Goal: Check status

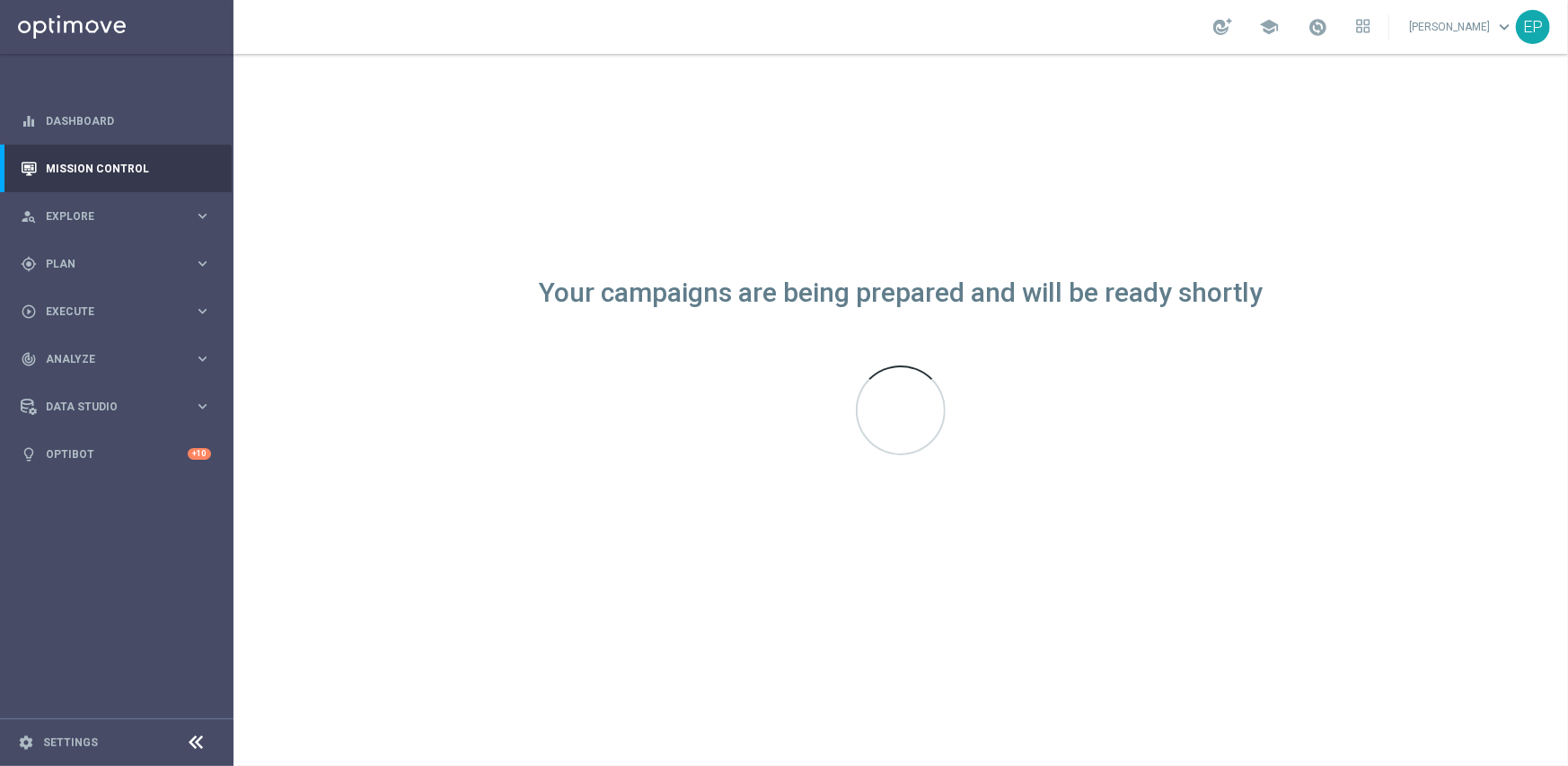
click at [194, 745] on icon at bounding box center [196, 742] width 22 height 22
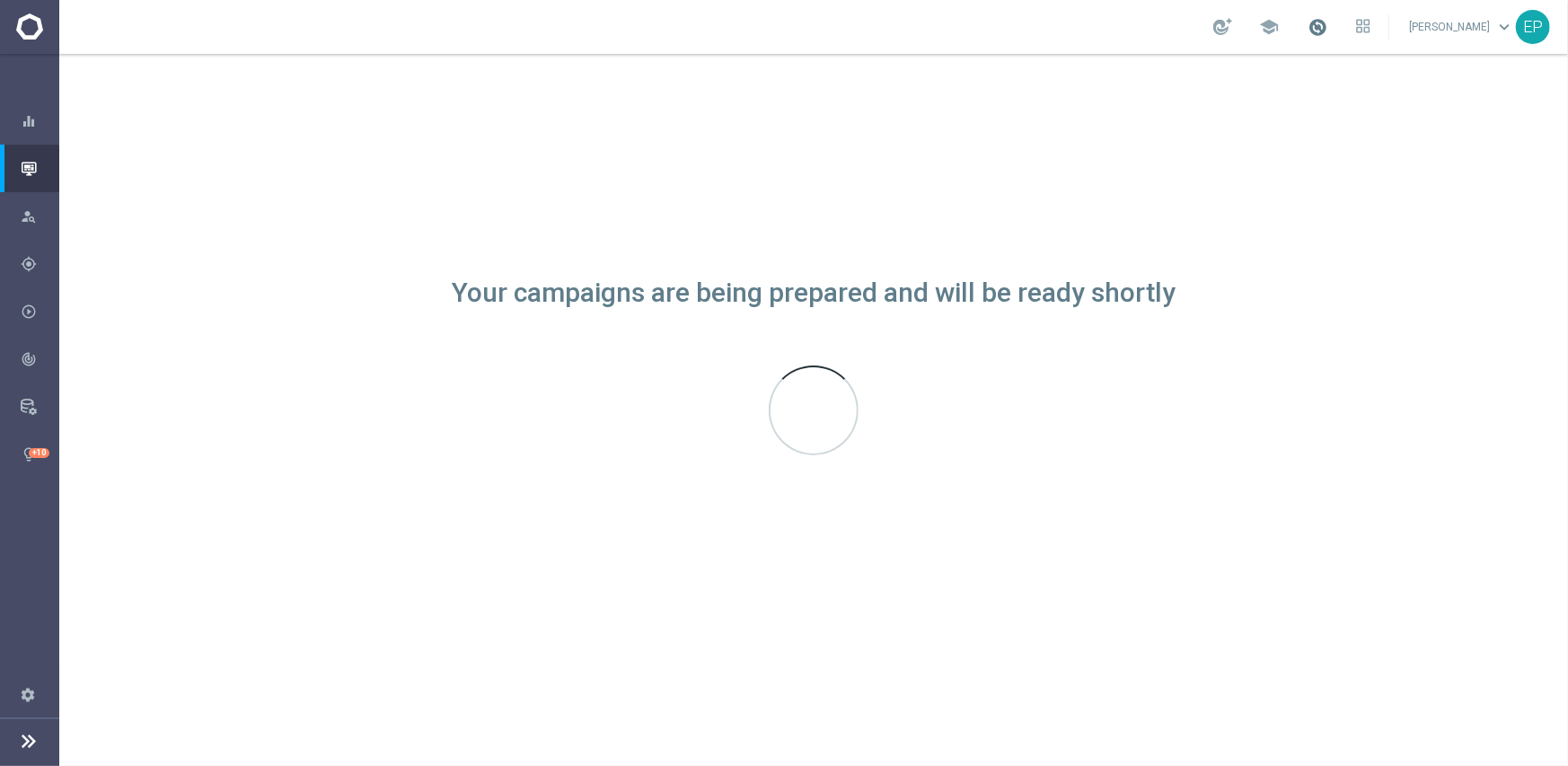
click at [1327, 28] on span at bounding box center [1317, 27] width 20 height 20
click at [1489, 137] on div "Your campaigns are being prepared and will be ready shortly" at bounding box center [814, 410] width 1509 height 712
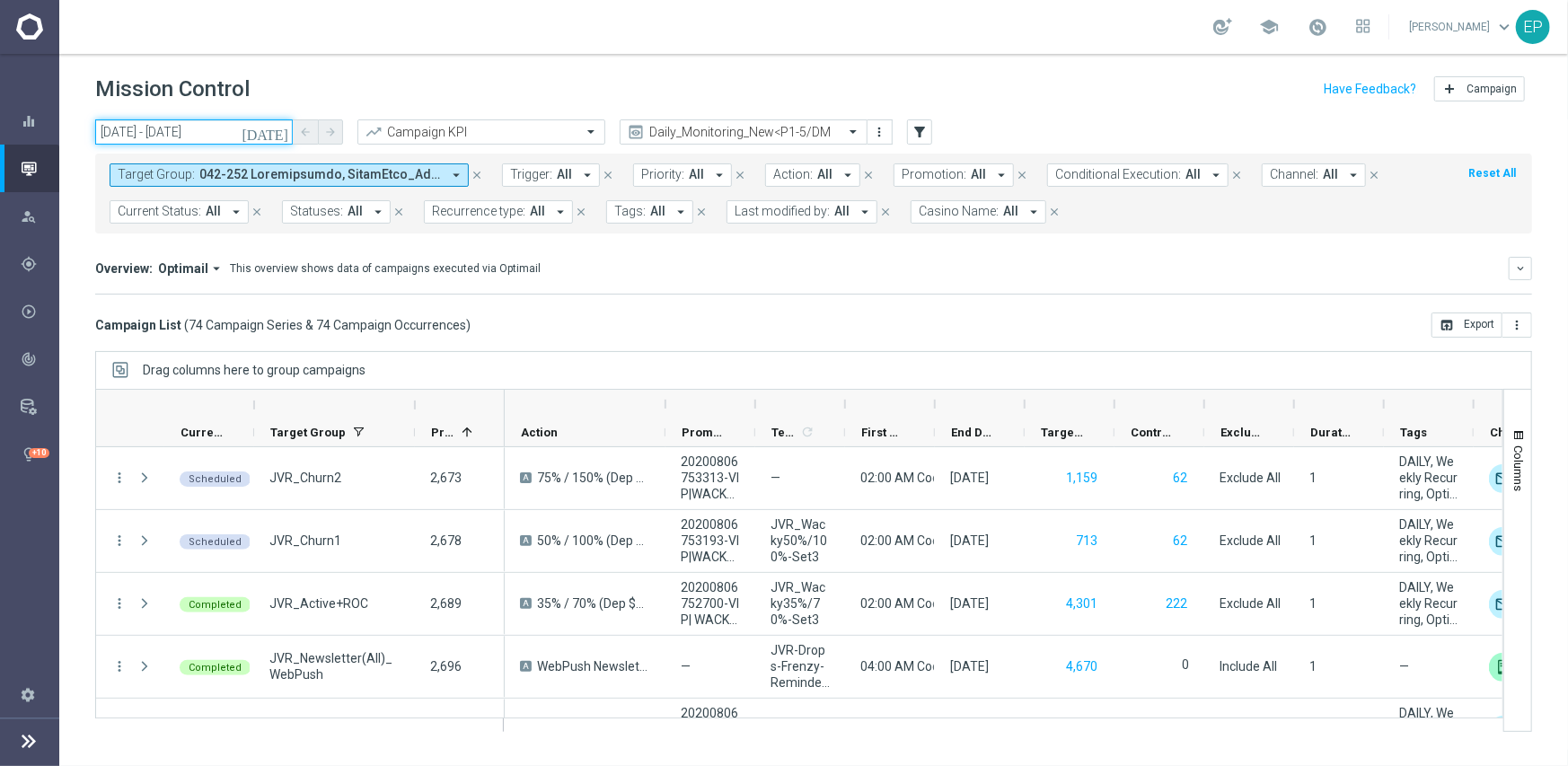
click at [223, 125] on input "[DATE] - [DATE]" at bounding box center [194, 132] width 198 height 26
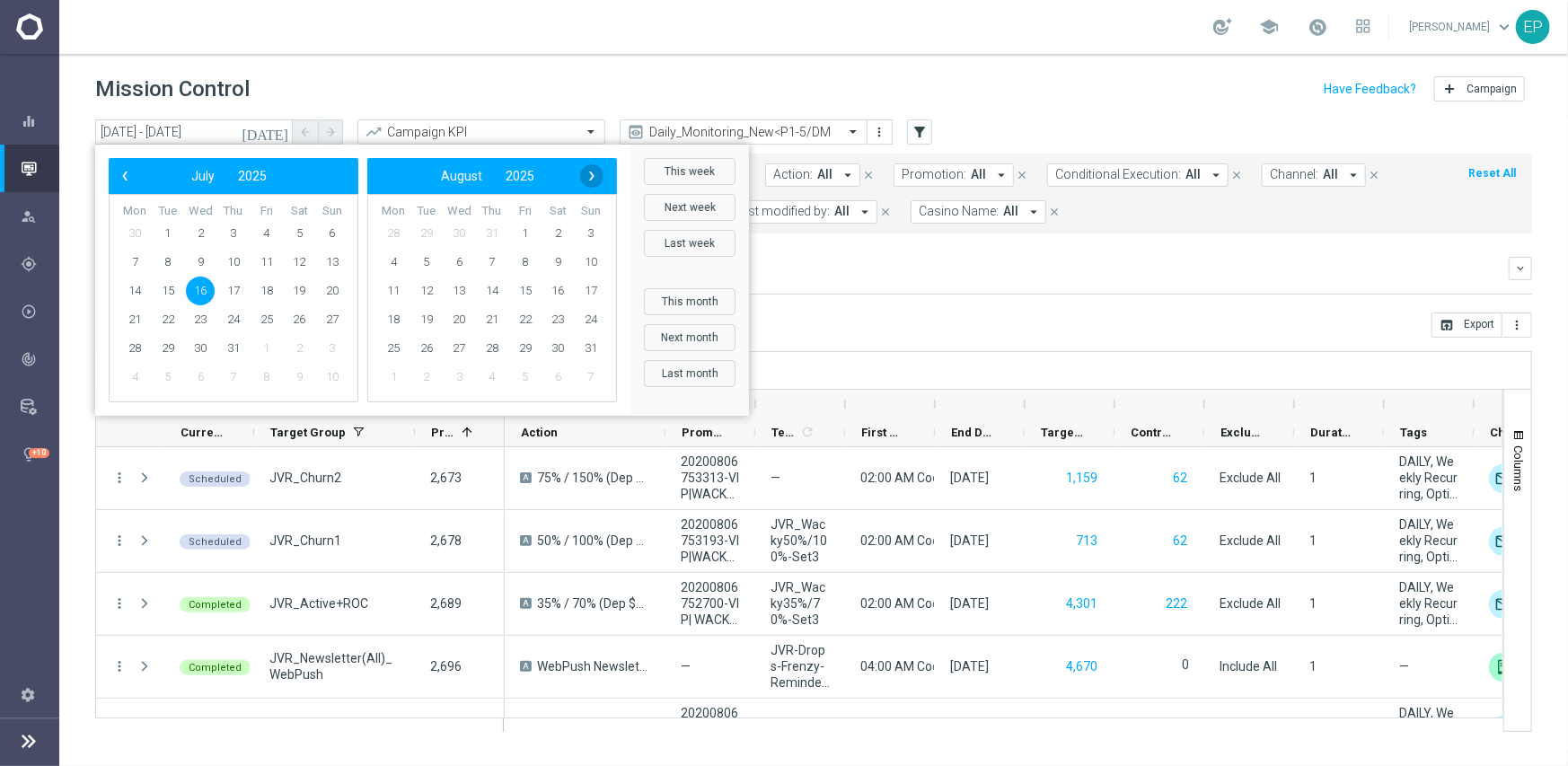
click at [587, 183] on span "›" at bounding box center [592, 176] width 24 height 24
click at [395, 227] on span "1" at bounding box center [393, 233] width 28 height 28
click at [137, 236] on span "1" at bounding box center [134, 233] width 28 height 28
type input "[DATE] - [DATE]"
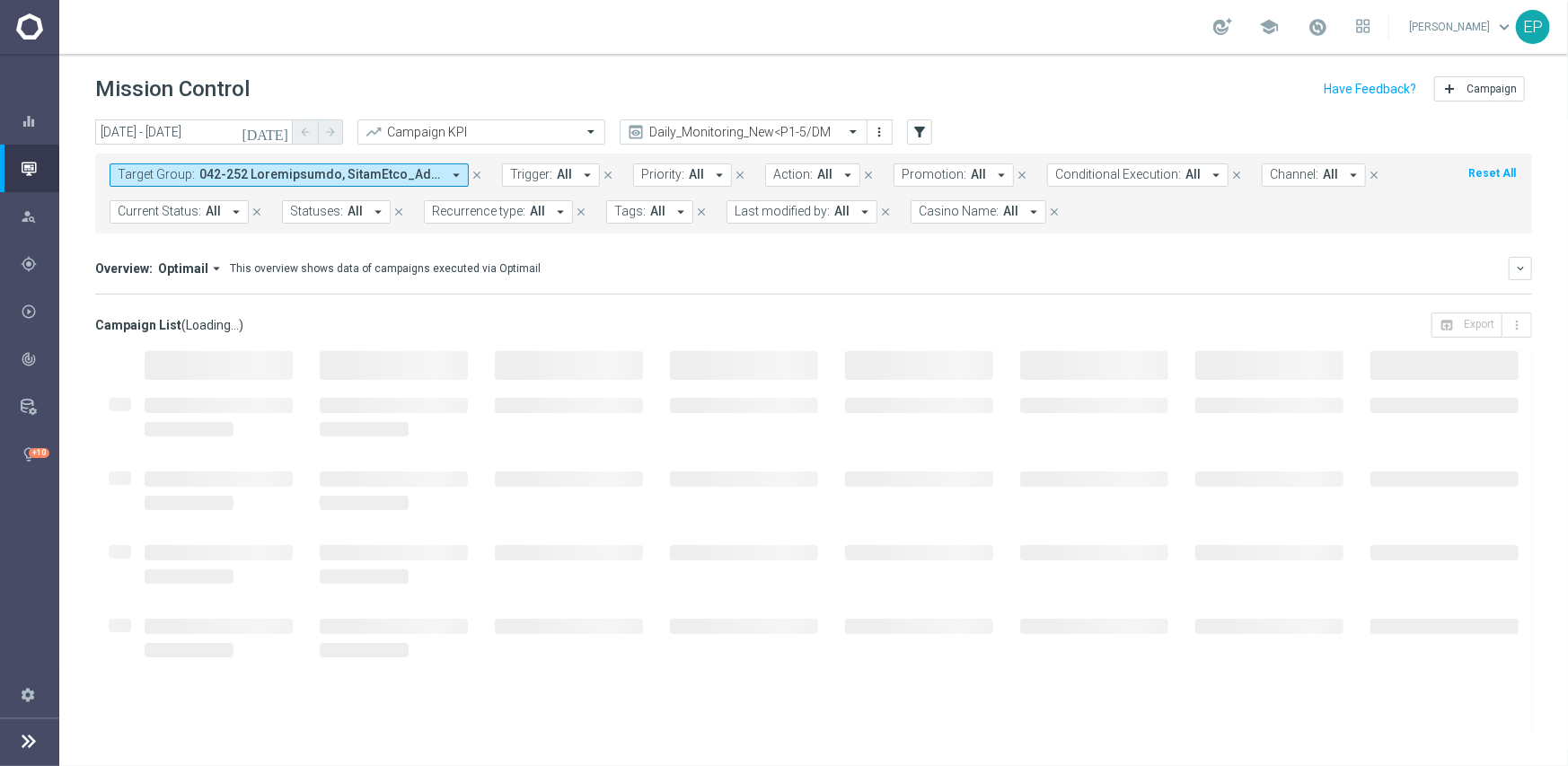
click at [1141, 270] on div "Overview: Optimail arrow_drop_down This overview shows data of campaigns execut…" at bounding box center [802, 268] width 1414 height 16
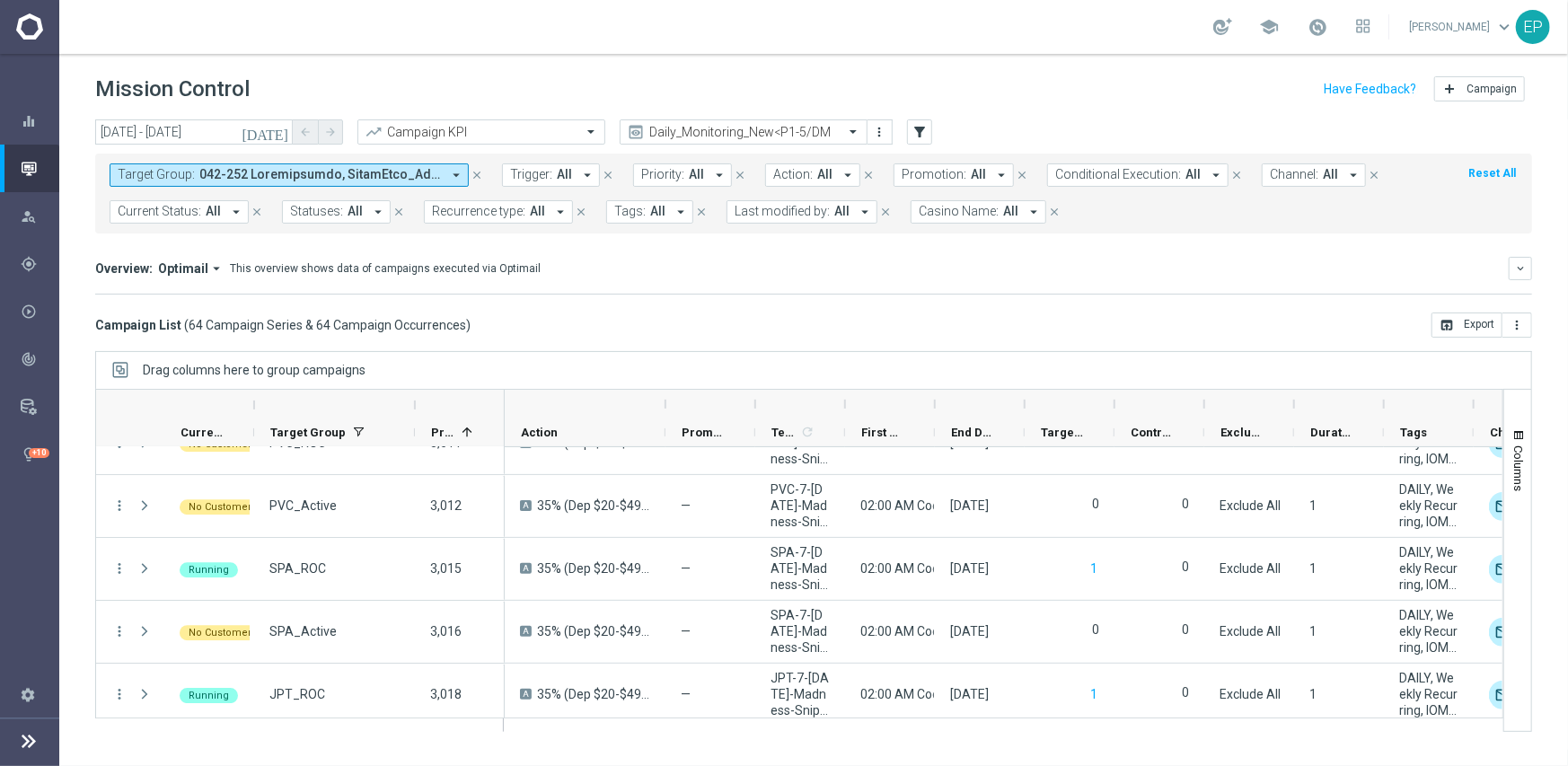
scroll to position [3752, 0]
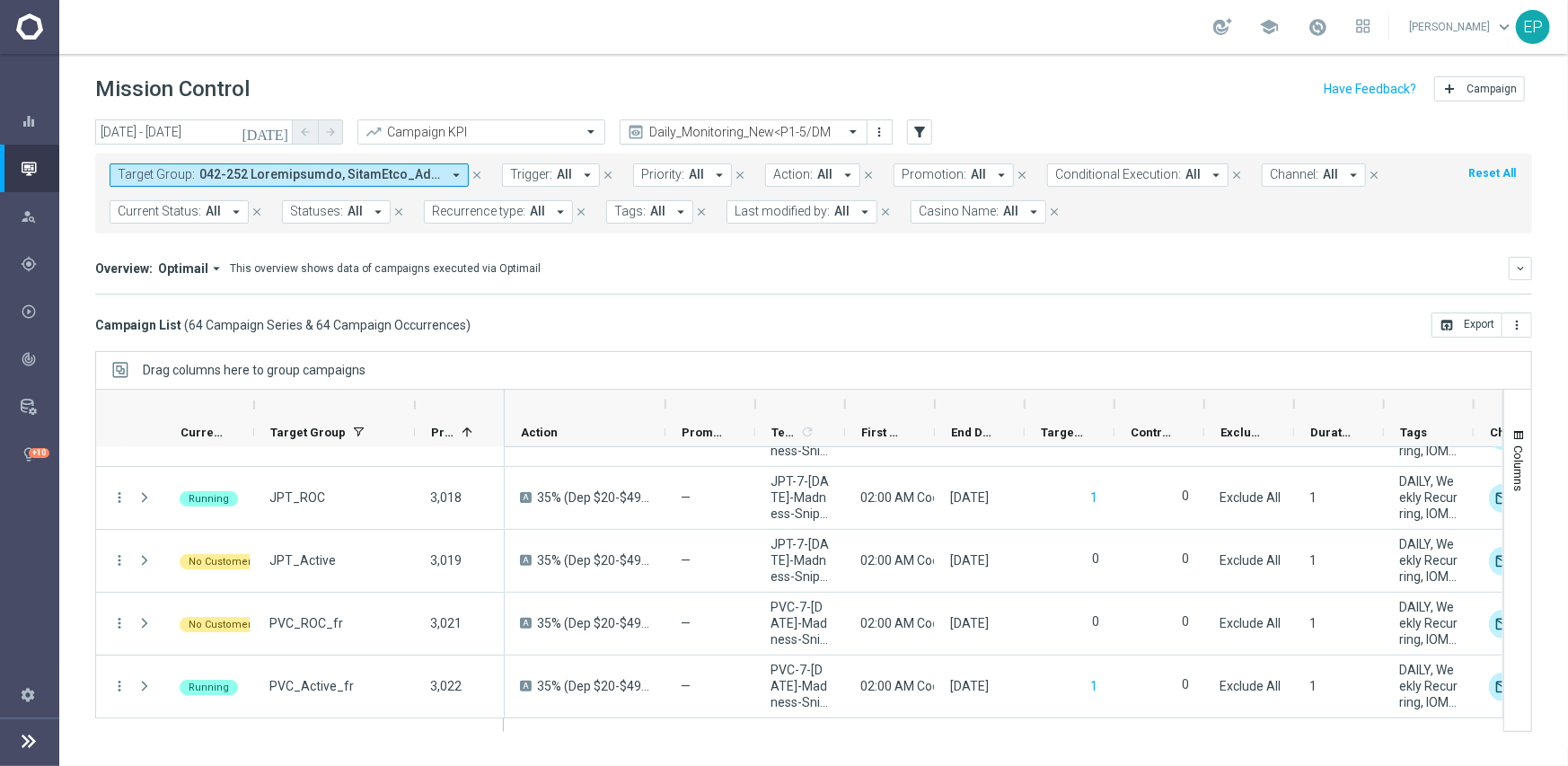
click at [771, 135] on input "text" at bounding box center [725, 133] width 192 height 15
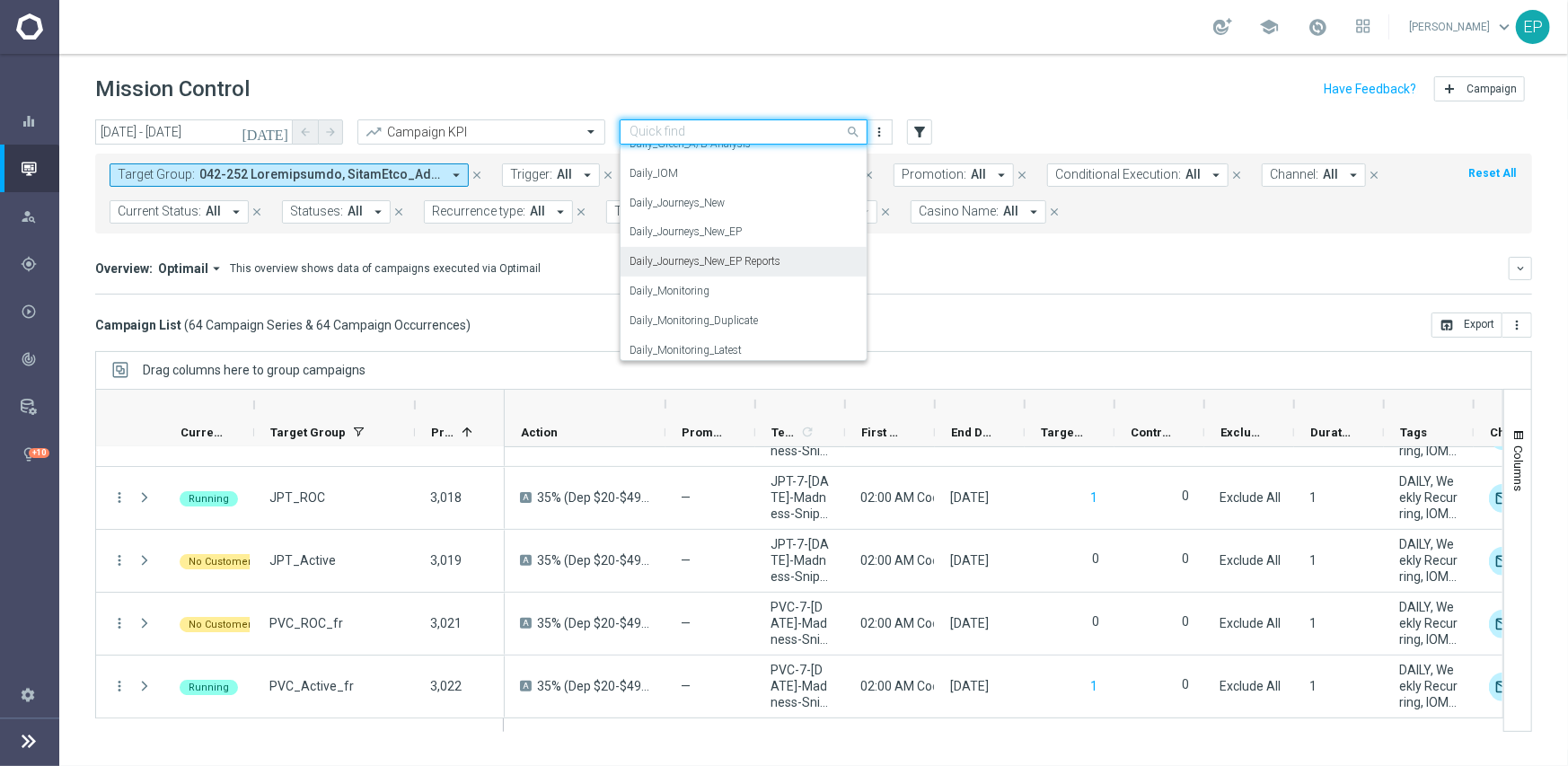
scroll to position [472, 0]
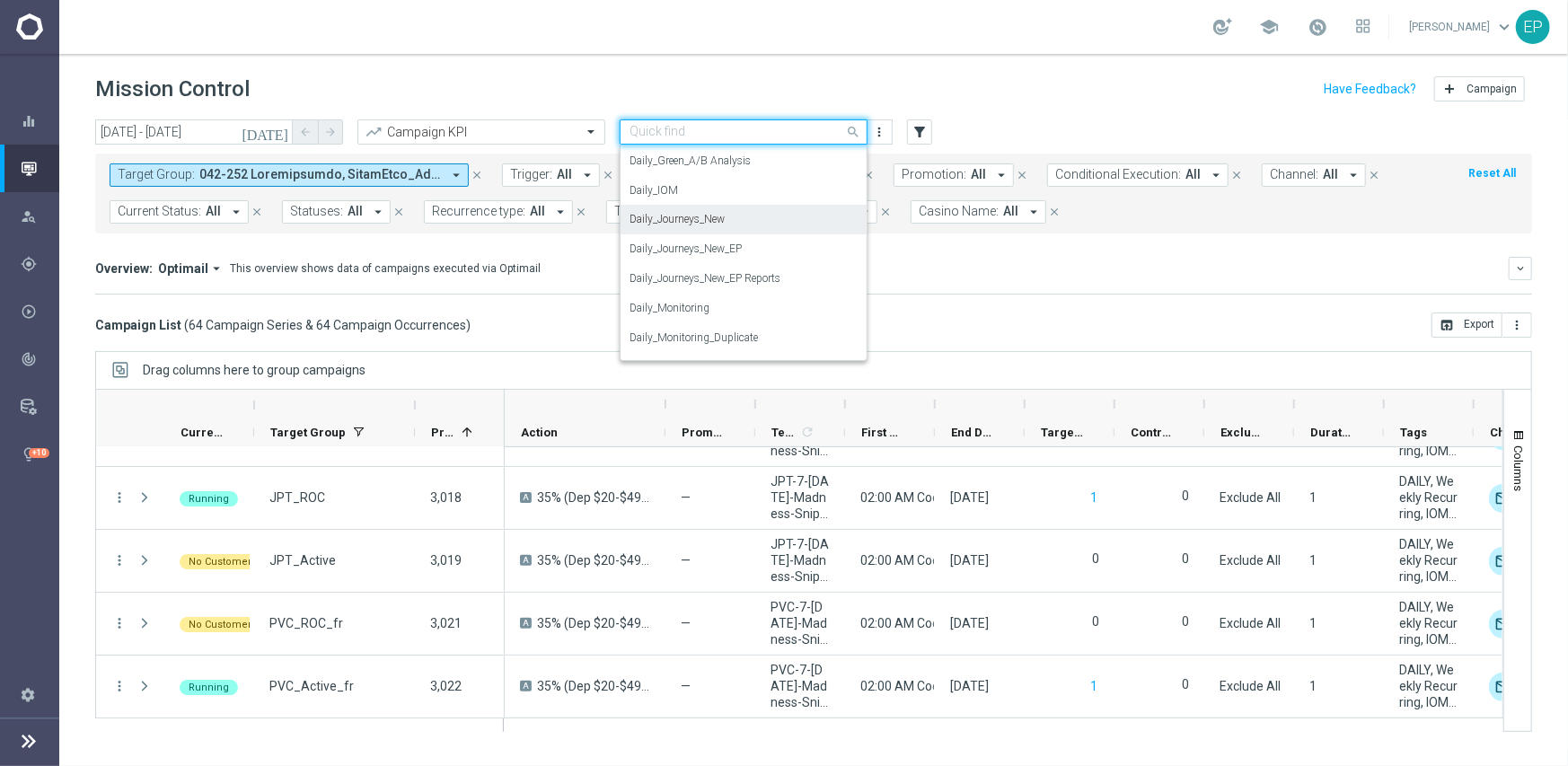
click at [754, 210] on div "Daily_Journeys_New" at bounding box center [743, 219] width 228 height 29
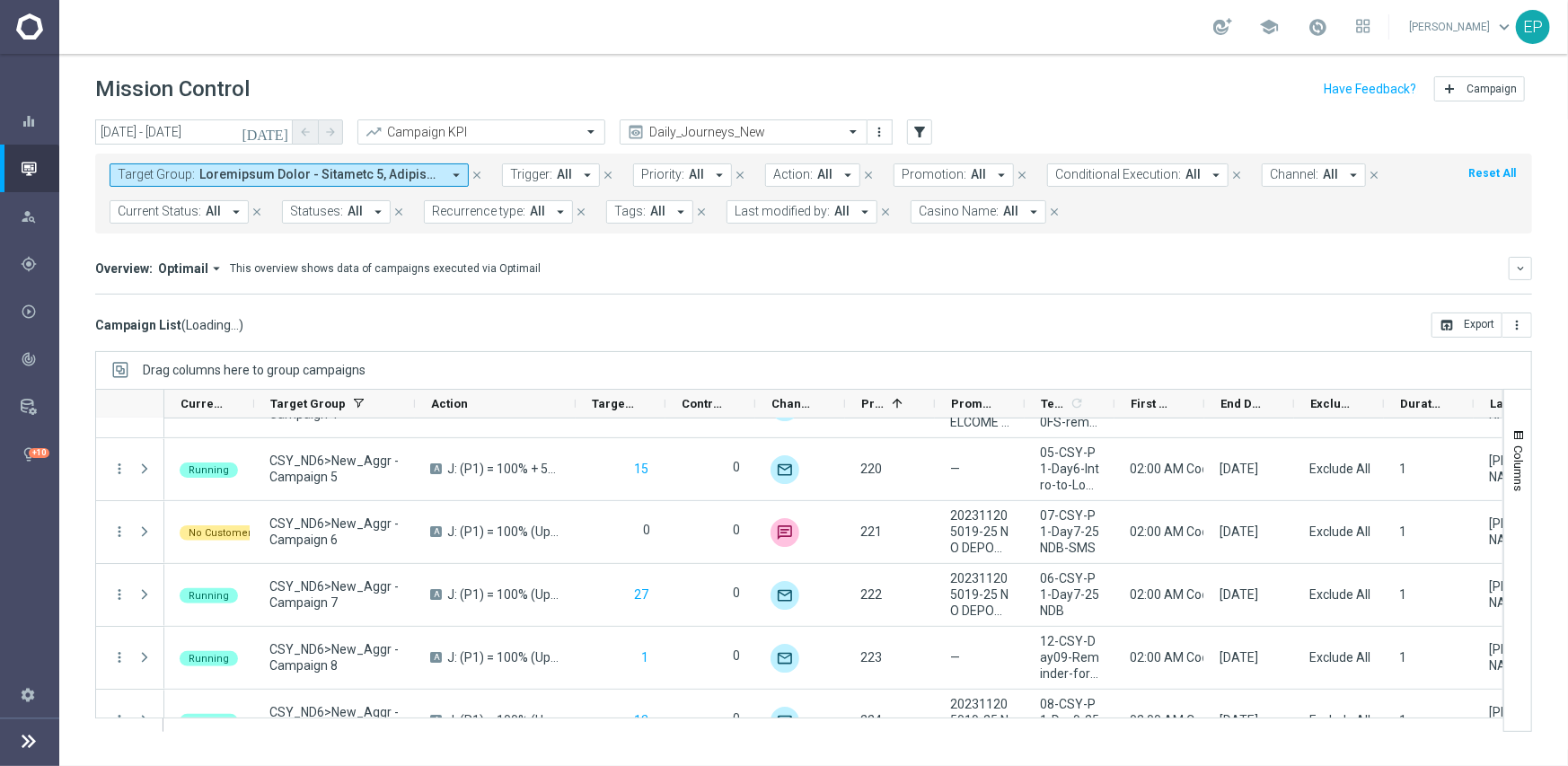
scroll to position [3718, 0]
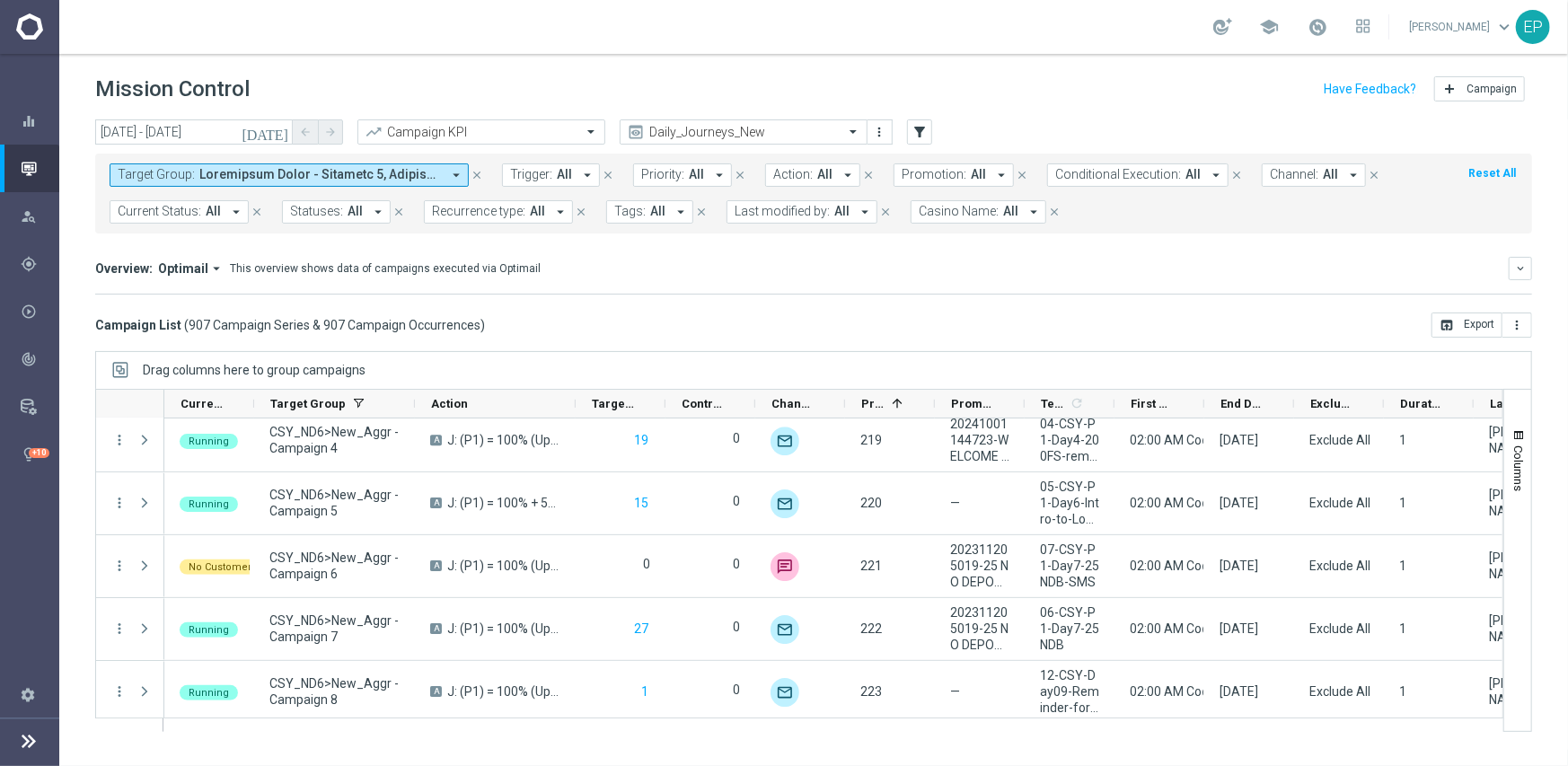
click at [201, 209] on button "Current Status: All arrow_drop_down" at bounding box center [179, 212] width 139 height 24
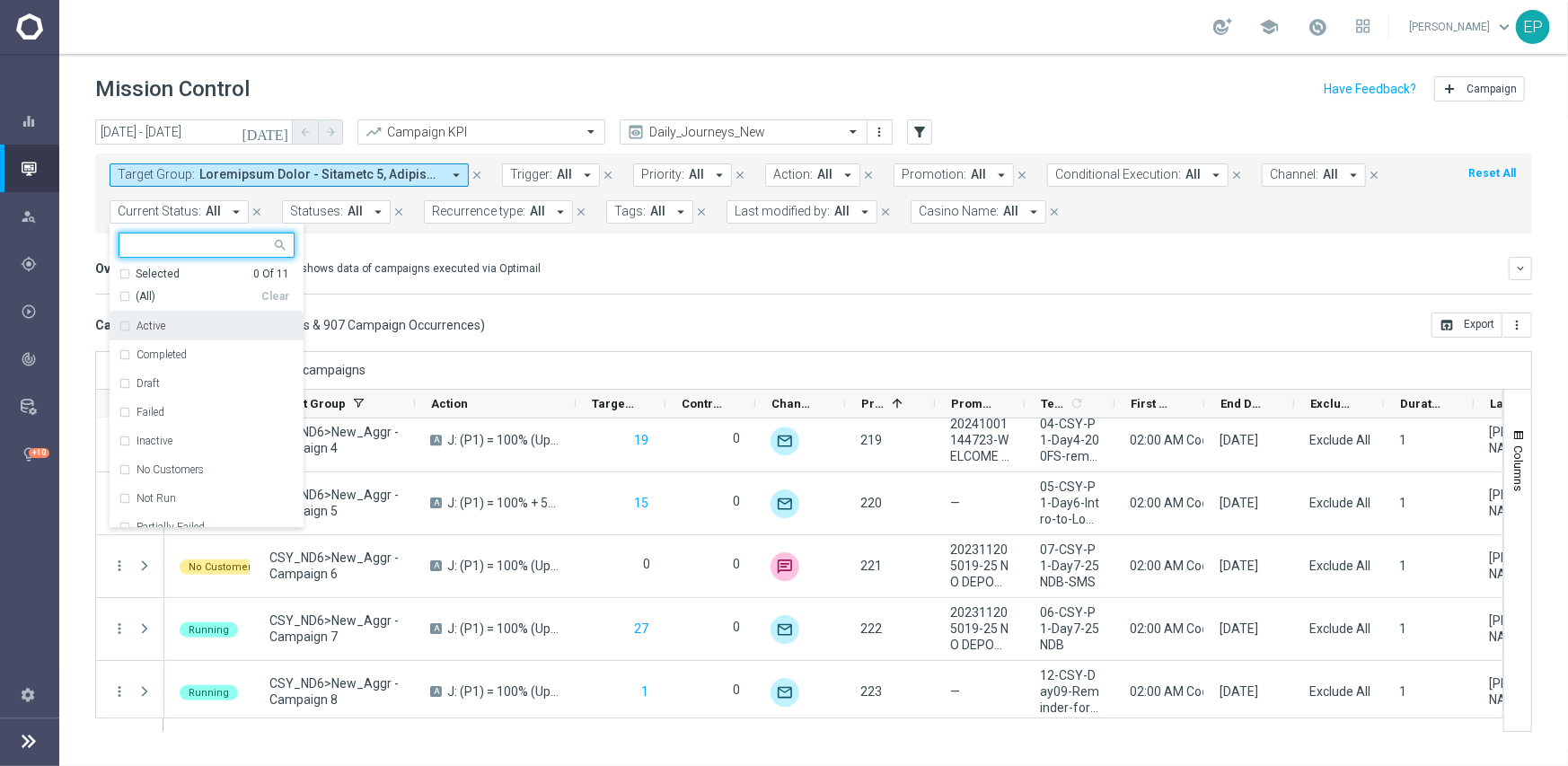
click at [134, 294] on div "(All)" at bounding box center [189, 296] width 143 height 15
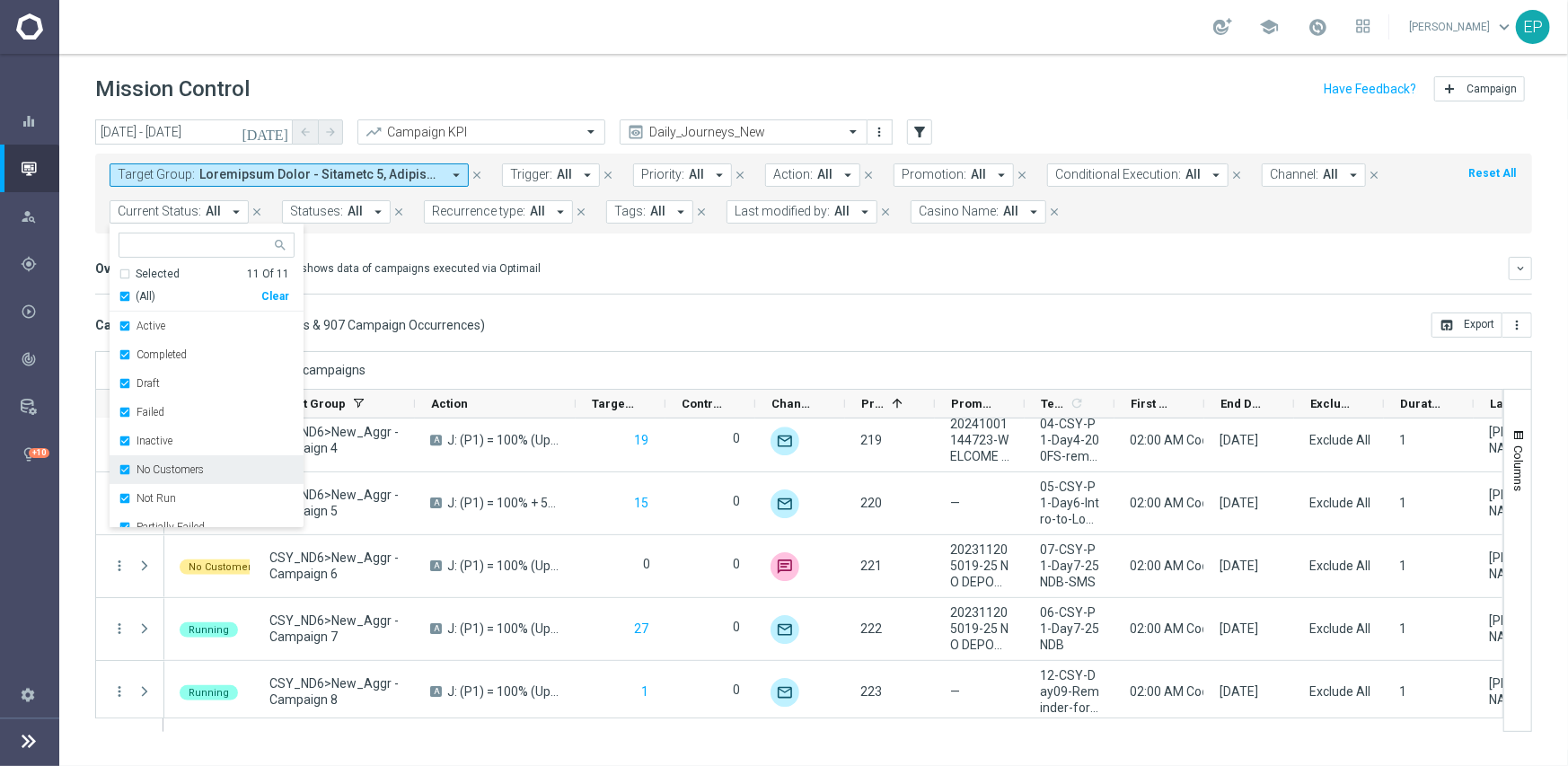
click at [153, 473] on label "No Customers" at bounding box center [169, 469] width 67 height 10
click at [152, 496] on label "Running" at bounding box center [157, 494] width 42 height 10
click at [571, 343] on div "[DATE] [DATE] - [DATE] arrow_back arrow_forward Campaign KPI trending_up Daily_…" at bounding box center [814, 435] width 1509 height 631
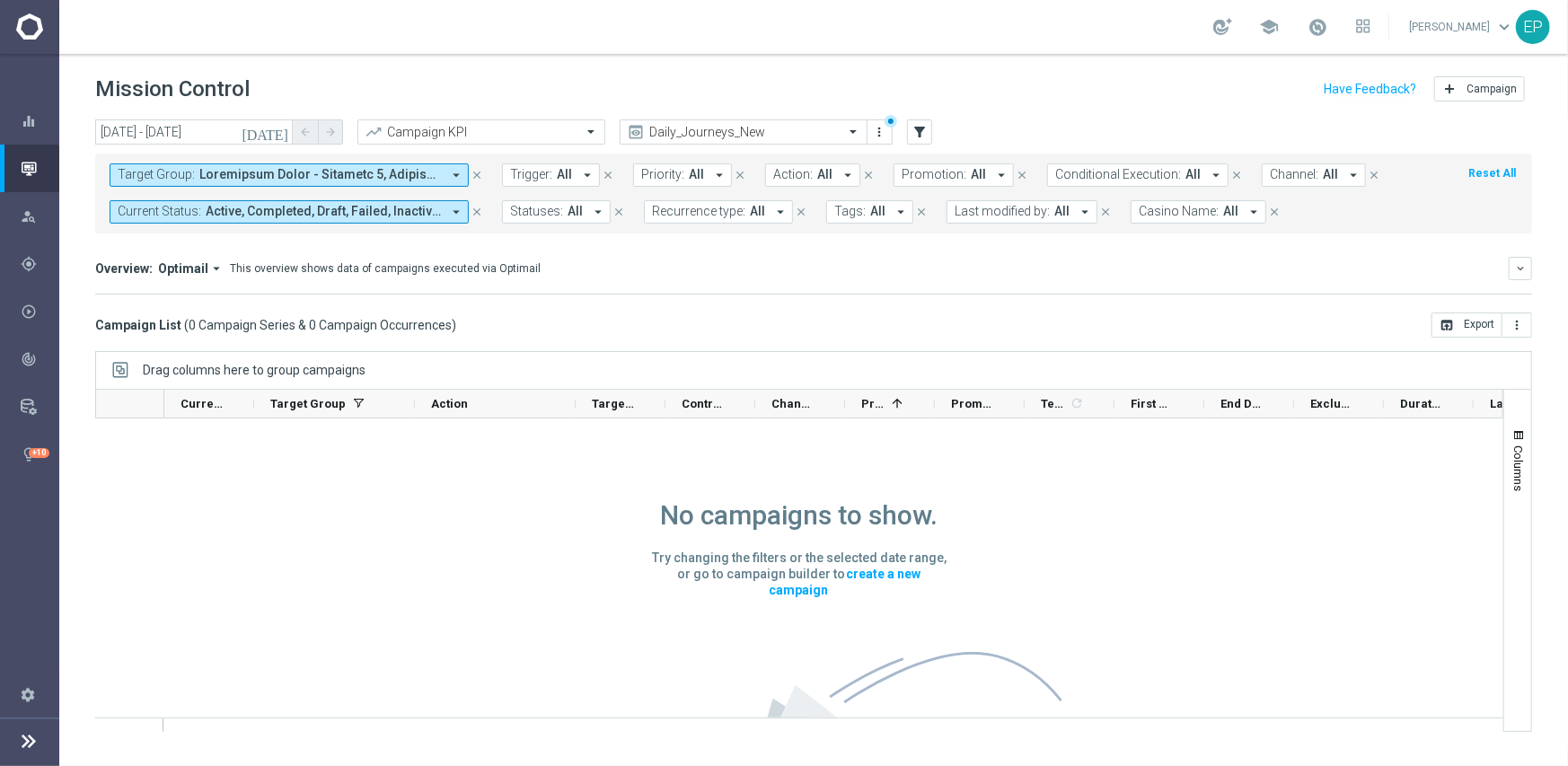
scroll to position [0, 0]
